Goal: Information Seeking & Learning: Understand process/instructions

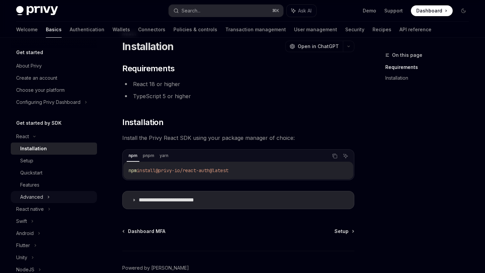
scroll to position [25, 0]
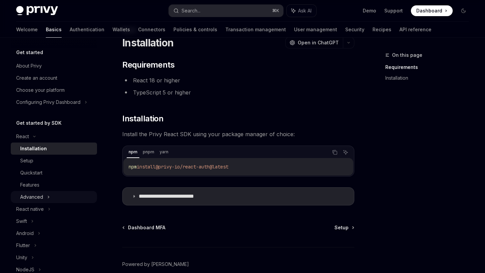
click at [39, 201] on div "Advanced" at bounding box center [31, 197] width 23 height 8
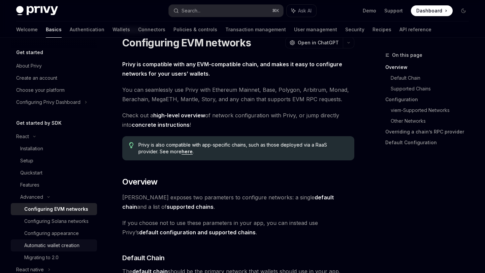
click at [71, 247] on div "Automatic wallet creation" at bounding box center [51, 246] width 55 height 8
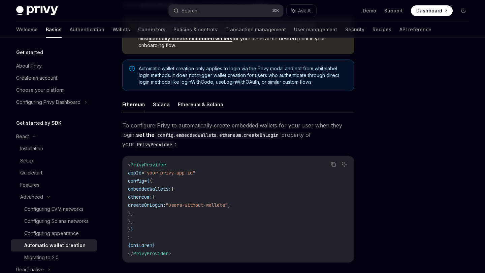
scroll to position [95, 0]
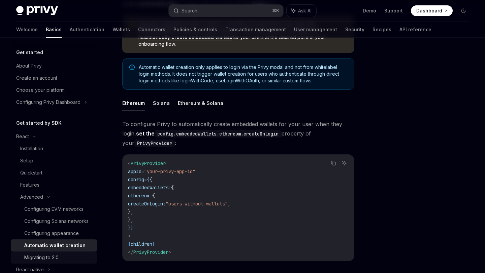
click at [63, 260] on div "Migrating to 2.0" at bounding box center [58, 258] width 69 height 8
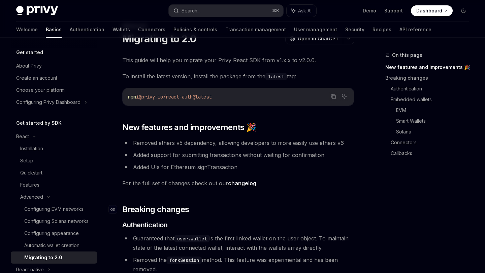
scroll to position [48, 0]
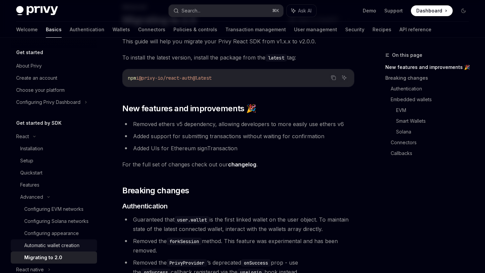
click at [73, 247] on div "Automatic wallet creation" at bounding box center [51, 246] width 55 height 8
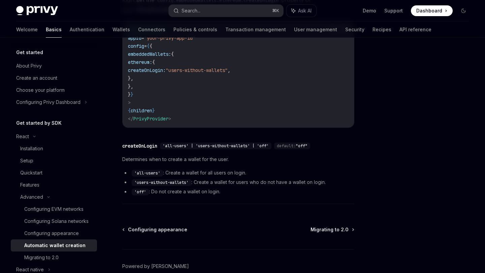
scroll to position [236, 0]
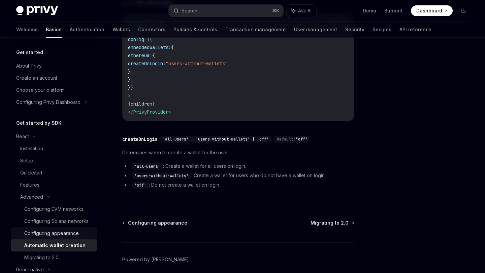
click at [68, 235] on div "Configuring appearance" at bounding box center [51, 234] width 55 height 8
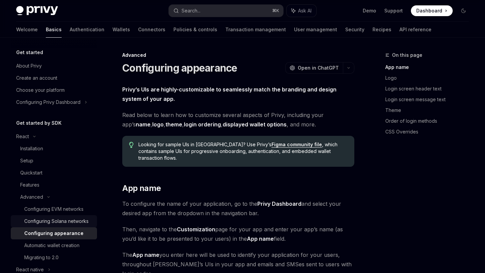
click at [72, 224] on div "Configuring Solana networks" at bounding box center [56, 222] width 64 height 8
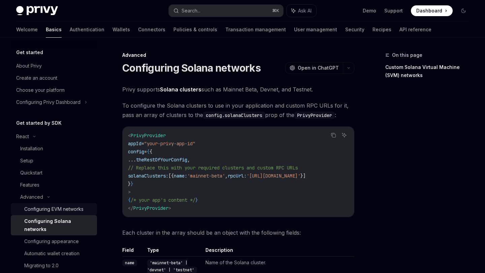
click at [72, 212] on div "Configuring EVM networks" at bounding box center [53, 209] width 59 height 8
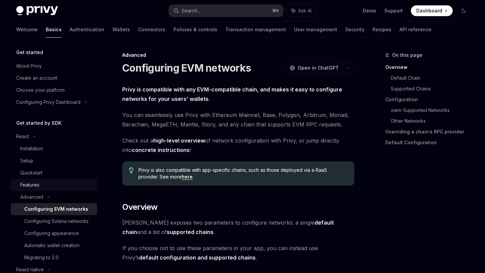
click at [61, 181] on link "Features" at bounding box center [54, 185] width 86 height 12
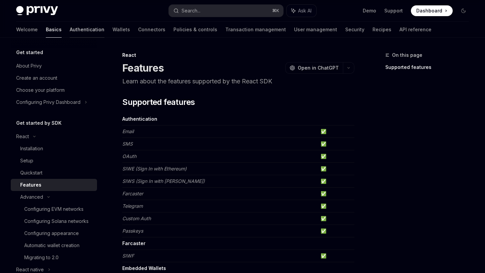
click at [70, 30] on link "Authentication" at bounding box center [87, 30] width 35 height 16
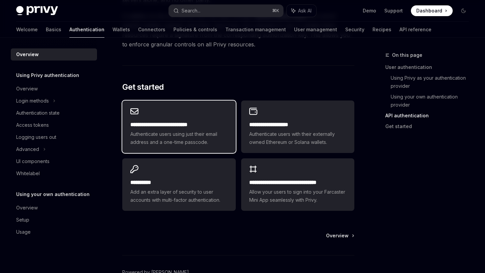
scroll to position [568, 0]
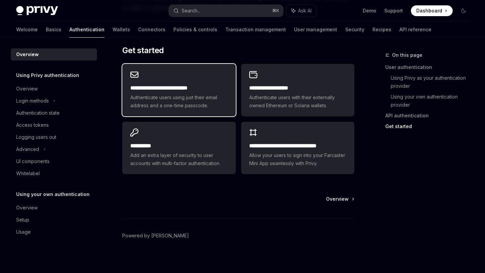
click at [183, 102] on span "Authenticate users using just their email address and a one-time passcode." at bounding box center [178, 102] width 97 height 16
type textarea "*"
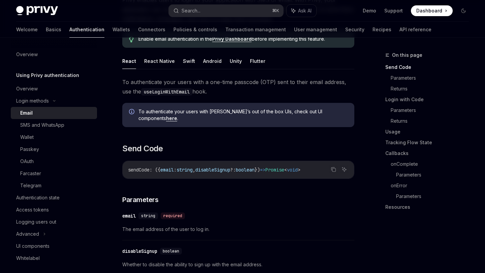
scroll to position [90, 0]
click at [332, 166] on button "Copy the contents from the code block" at bounding box center [333, 169] width 9 height 9
